Goal: Use online tool/utility: Utilize a website feature to perform a specific function

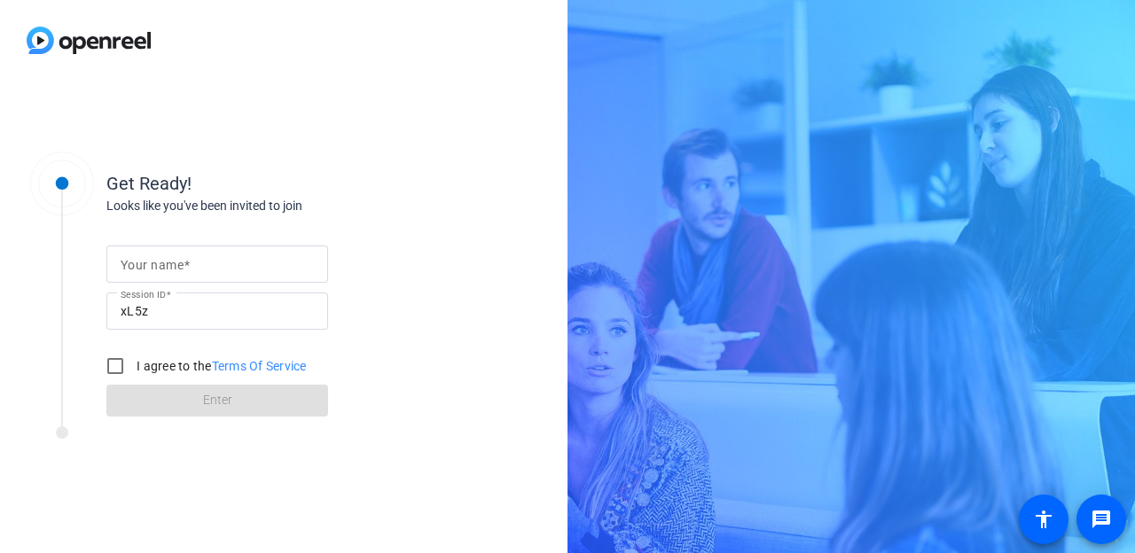
click at [196, 256] on input "Your name" at bounding box center [217, 264] width 193 height 21
type input "[PERSON_NAME]"
click at [121, 368] on input "I agree to the Terms Of Service" at bounding box center [115, 365] width 35 height 35
checkbox input "true"
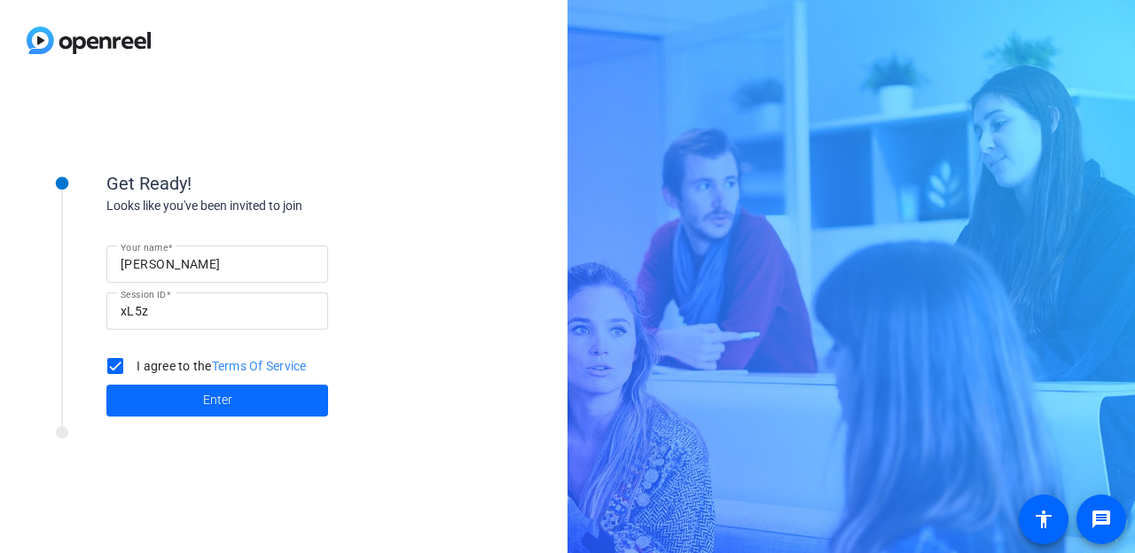
click at [175, 389] on span at bounding box center [217, 401] width 222 height 43
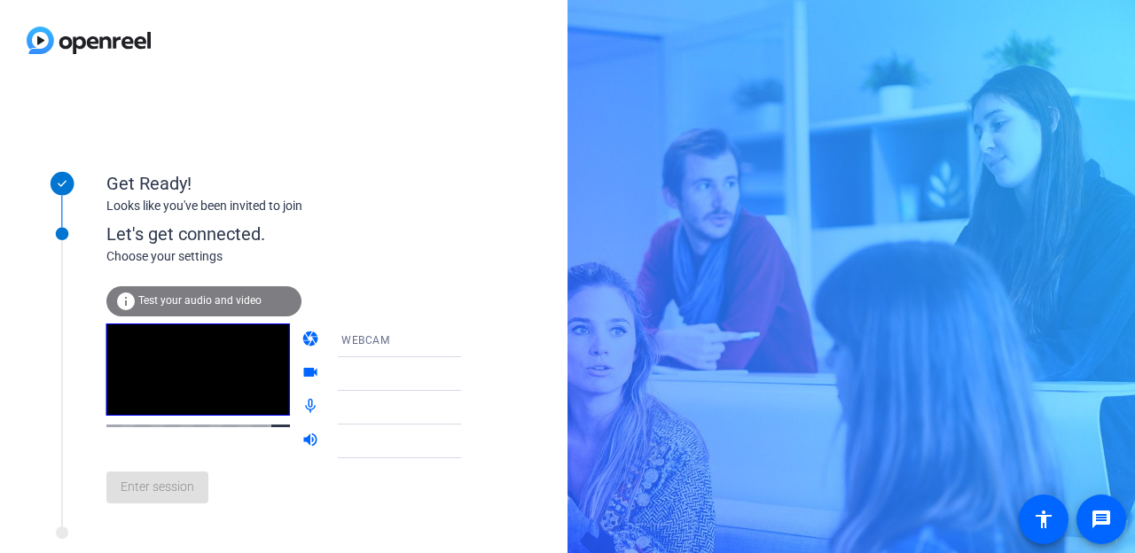
click at [561, 83] on div "Get Ready! Looks like you've been invited to join Let's get connected. Choose y…" at bounding box center [284, 317] width 568 height 473
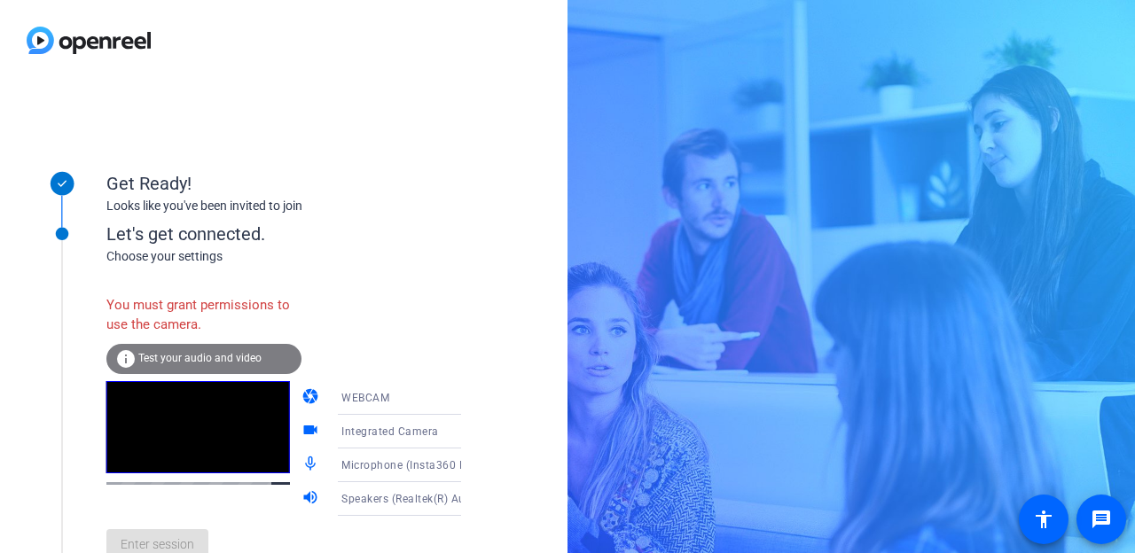
click at [528, 113] on div "Get Ready! Looks like you've been invited to join Let's get connected. Choose y…" at bounding box center [284, 317] width 568 height 473
click at [205, 297] on div "You must grant permissions to use the camera." at bounding box center [203, 315] width 195 height 58
click at [185, 357] on span "Test your audio and video" at bounding box center [199, 358] width 123 height 12
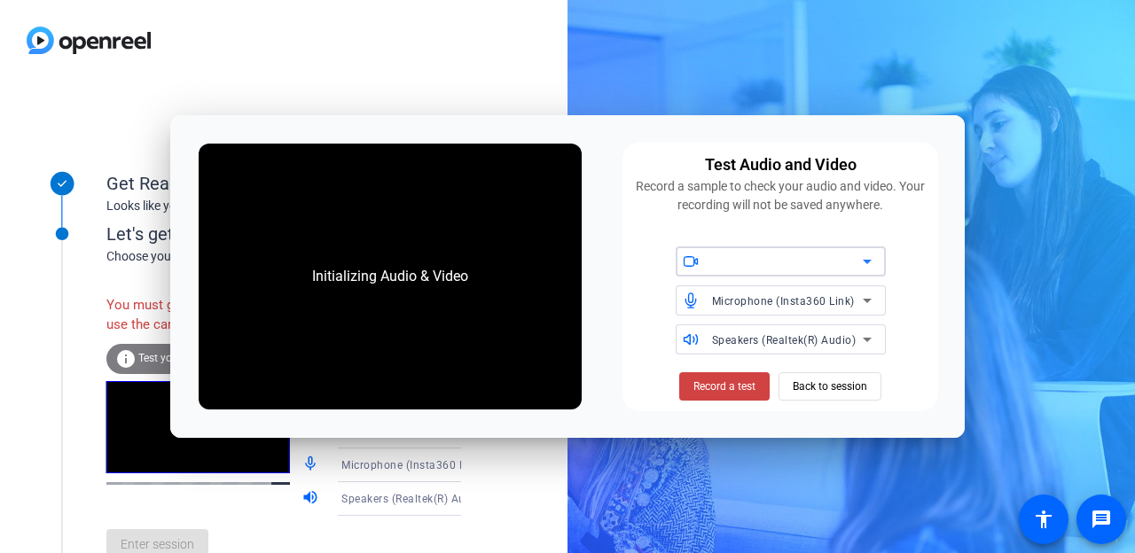
click at [869, 258] on icon at bounding box center [867, 261] width 21 height 21
click at [813, 390] on span "Back to session" at bounding box center [830, 387] width 74 height 34
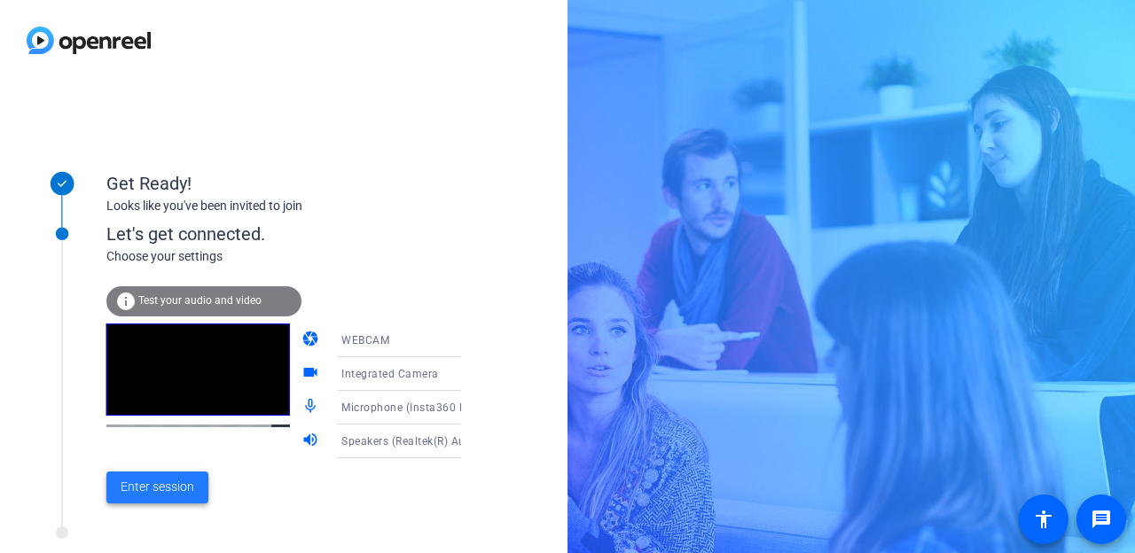
click at [143, 490] on span "Enter session" at bounding box center [158, 487] width 74 height 19
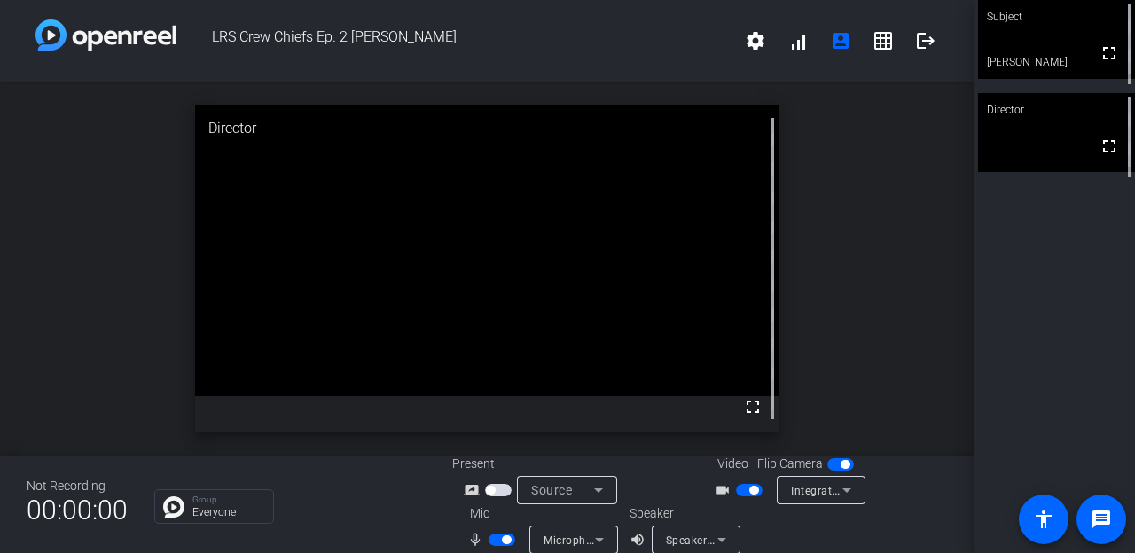
click at [1063, 48] on video at bounding box center [1056, 39] width 157 height 79
click at [946, 300] on div "open_in_new Subject fullscreen Steve Cavolick" at bounding box center [487, 269] width 974 height 374
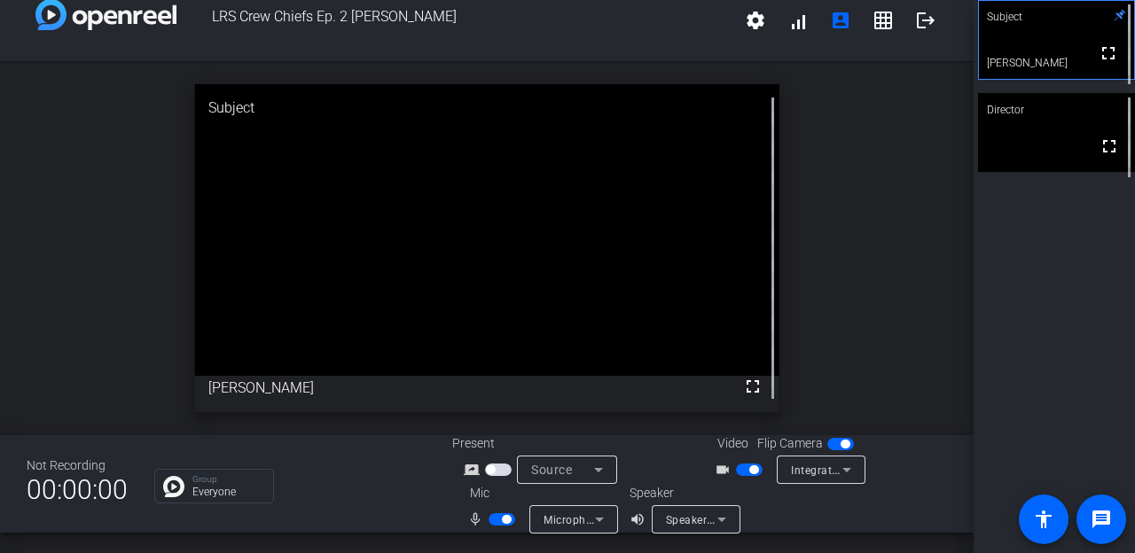
click at [847, 472] on icon at bounding box center [846, 470] width 9 height 4
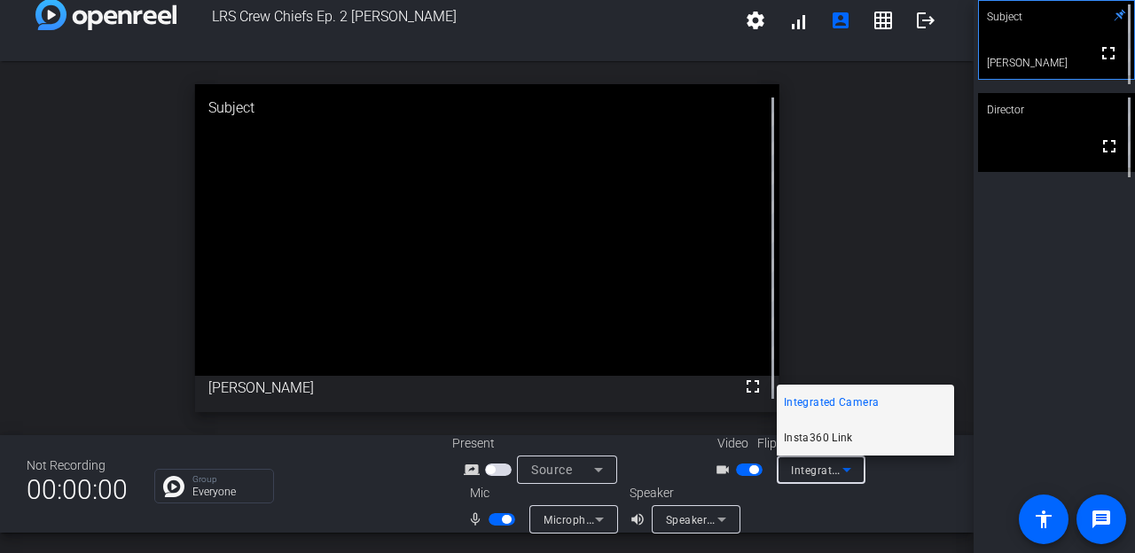
click at [832, 427] on mat-option "Insta360 Link" at bounding box center [865, 437] width 177 height 35
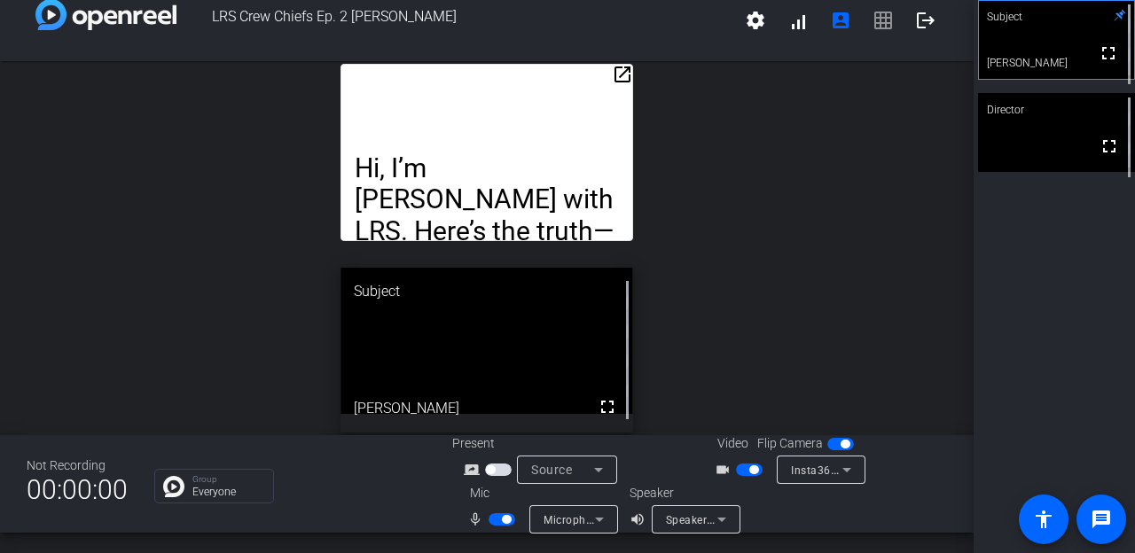
click at [856, 61] on div "open_in_new Hi, I’m Steve Cavolick with LRS. Here’s the truth—80% of companies …" at bounding box center [487, 248] width 974 height 374
click at [845, 304] on div "open_in_new Hi, I’m Steve Cavolick with LRS. Here’s the truth—80% of companies …" at bounding box center [487, 248] width 974 height 374
